Goal: Information Seeking & Learning: Understand process/instructions

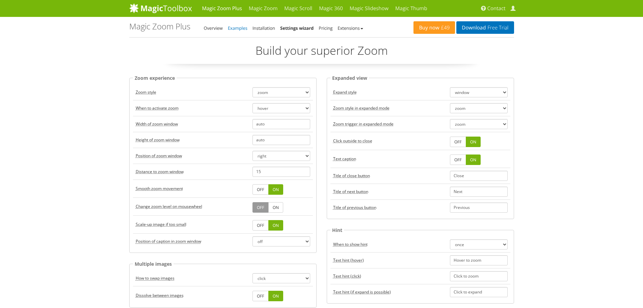
click at [244, 27] on link "Examples" at bounding box center [238, 28] width 20 height 6
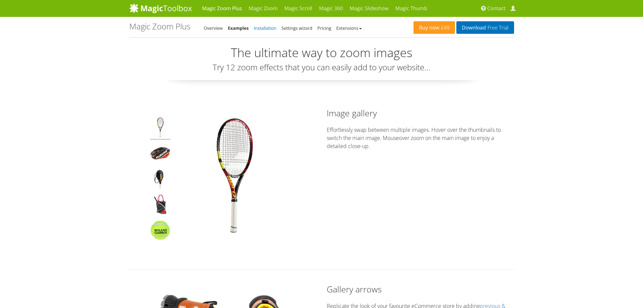
click at [267, 30] on link "Installation" at bounding box center [265, 28] width 23 height 6
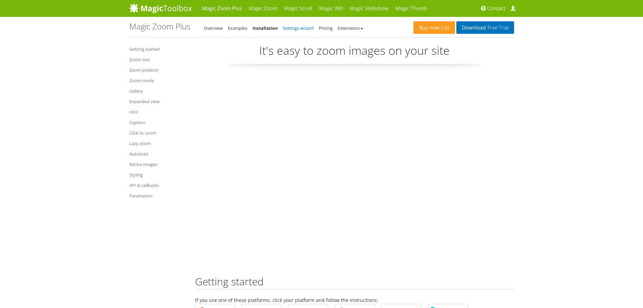
click at [286, 28] on link "Settings wizard" at bounding box center [298, 28] width 31 height 6
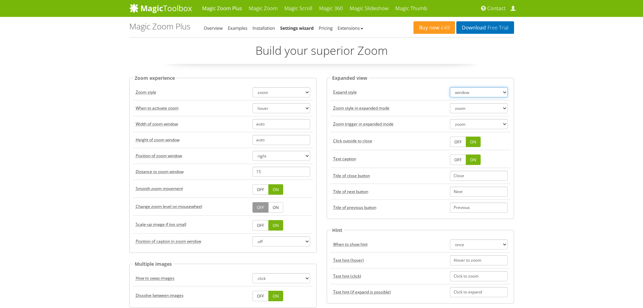
click at [481, 88] on select "window fullscreen off" at bounding box center [479, 92] width 58 height 10
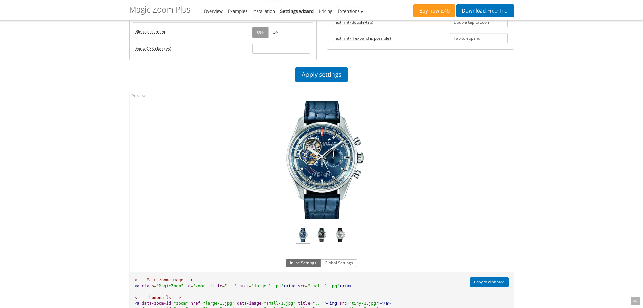
scroll to position [439, 0]
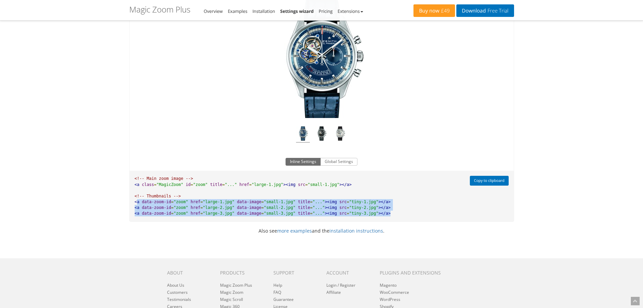
drag, startPoint x: 136, startPoint y: 201, endPoint x: 382, endPoint y: 212, distance: 246.4
click at [382, 212] on pre "<!-- Main zoom image --> <a class = "MagicZoom" id = "zoom" title = "..." href …" at bounding box center [298, 196] width 337 height 51
click at [174, 216] on pre "<!-- Main zoom image --> <a class = "MagicZoom" id = "zoom" title = "..." href …" at bounding box center [298, 196] width 337 height 51
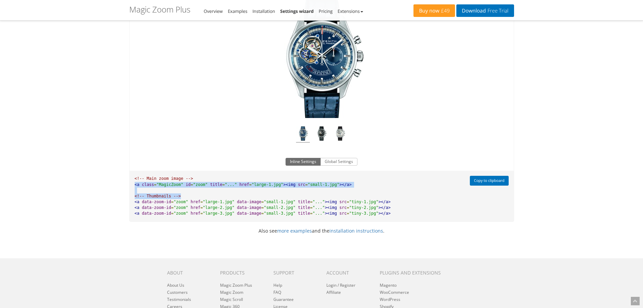
drag, startPoint x: 135, startPoint y: 184, endPoint x: 392, endPoint y: 193, distance: 256.5
click at [392, 193] on pre "<!-- Main zoom image --> <a class = "MagicZoom" id = "zoom" title = "..." href …" at bounding box center [298, 196] width 337 height 51
click at [138, 200] on span "<a" at bounding box center [137, 201] width 5 height 5
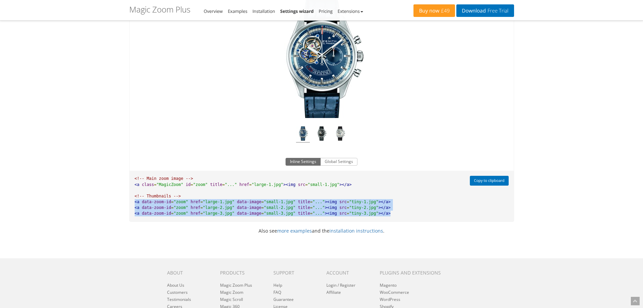
drag, startPoint x: 135, startPoint y: 200, endPoint x: 384, endPoint y: 214, distance: 249.3
click at [384, 214] on pre "<!-- Main zoom image --> <a class = "MagicZoom" id = "zoom" title = "..." href …" at bounding box center [298, 196] width 337 height 51
click at [149, 207] on span "data-zoom-id" at bounding box center [156, 207] width 29 height 5
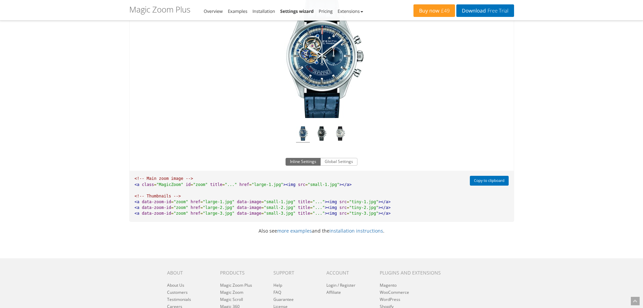
click at [149, 203] on span "data-zoom-id" at bounding box center [156, 201] width 29 height 5
click at [152, 212] on span "data-zoom-id" at bounding box center [156, 213] width 29 height 5
